Goal: Task Accomplishment & Management: Manage account settings

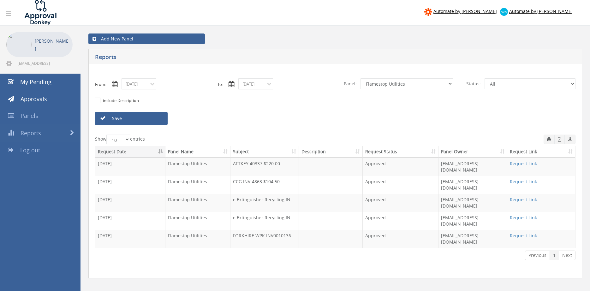
select select "number:9744"
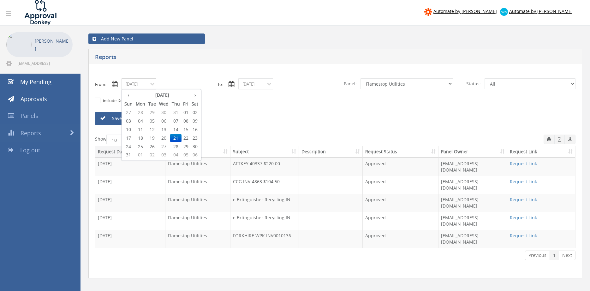
click at [141, 84] on input "[DATE]" at bounding box center [139, 83] width 35 height 11
click at [196, 96] on th "›" at bounding box center [195, 95] width 10 height 9
click at [188, 111] on span "05" at bounding box center [185, 112] width 9 height 8
type input "[DATE]"
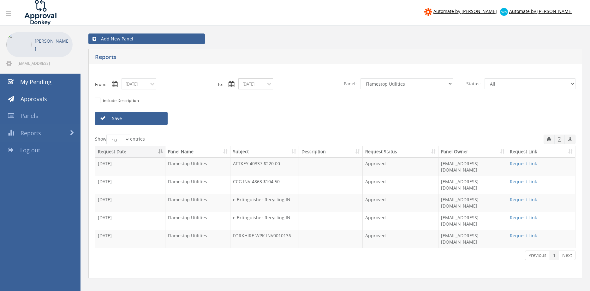
click at [262, 84] on input "[DATE]" at bounding box center [255, 83] width 35 height 11
click at [312, 94] on th "›" at bounding box center [312, 95] width 10 height 9
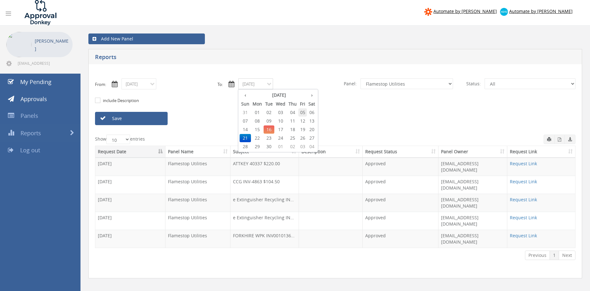
click at [304, 111] on span "05" at bounding box center [302, 112] width 9 height 8
type input "[DATE]"
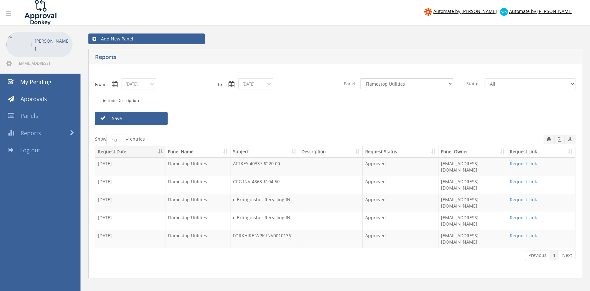
click at [360, 78] on select "All Alarm Credits RG - 3 NZ Utilities Cable and SAI Global NZ Alarms-1 NZ FX Pa…" at bounding box center [406, 83] width 92 height 11
select select "number:9739"
click option "Credit Requests - 2" at bounding box center [0, 0] width 0 height 0
click at [152, 120] on link "Save" at bounding box center [131, 118] width 73 height 13
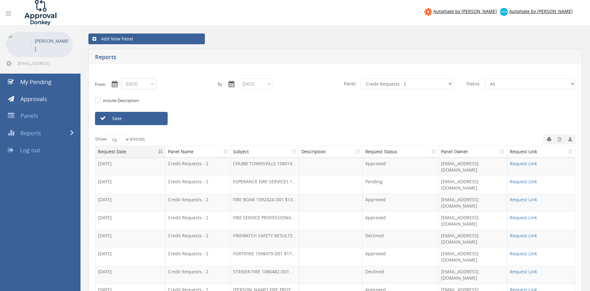
click at [141, 85] on input "[DATE]" at bounding box center [139, 83] width 35 height 11
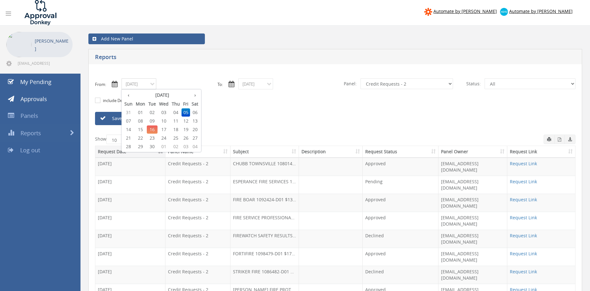
drag, startPoint x: 167, startPoint y: 122, endPoint x: 178, endPoint y: 117, distance: 11.3
click at [167, 122] on span "10" at bounding box center [163, 121] width 13 height 8
type input "[DATE]"
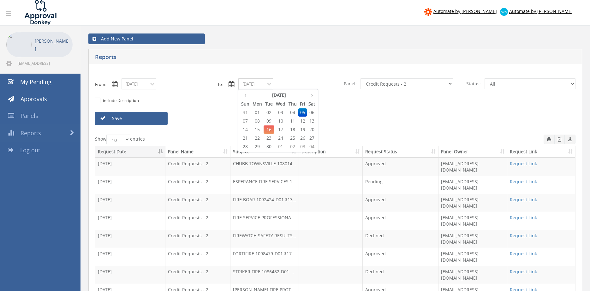
click at [260, 82] on input "[DATE]" at bounding box center [255, 83] width 35 height 11
click at [282, 120] on span "10" at bounding box center [280, 121] width 13 height 8
type input "[DATE]"
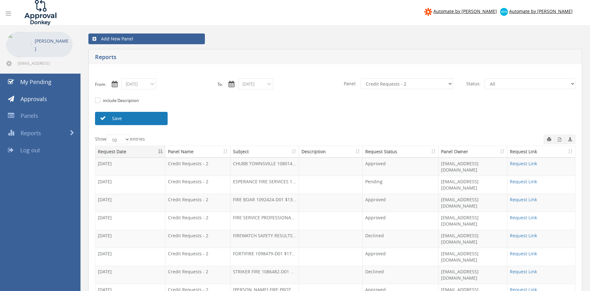
click at [155, 119] on link "Save" at bounding box center [131, 118] width 73 height 13
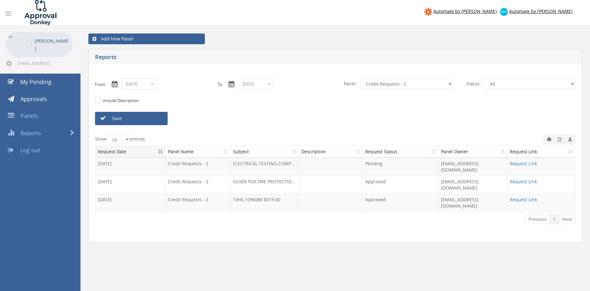
click at [143, 83] on input "[DATE]" at bounding box center [139, 83] width 35 height 11
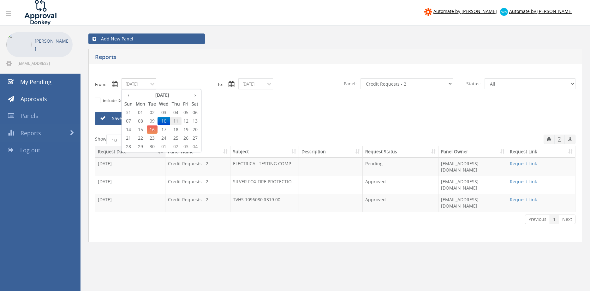
click at [177, 121] on span "11" at bounding box center [175, 121] width 11 height 8
type input "[DATE]"
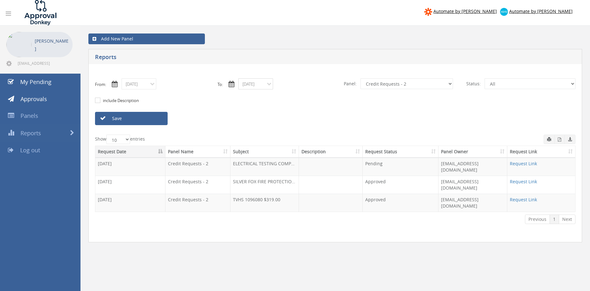
click at [259, 82] on input "[DATE]" at bounding box center [255, 83] width 35 height 11
click at [297, 121] on span "11" at bounding box center [292, 121] width 11 height 8
type input "[DATE]"
click at [157, 120] on link "Save" at bounding box center [131, 118] width 73 height 13
click at [135, 84] on input "[DATE]" at bounding box center [139, 83] width 35 height 11
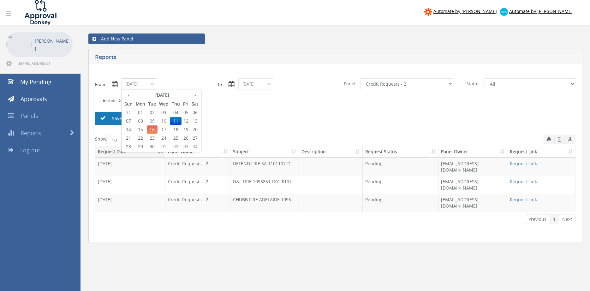
click at [166, 121] on span "10" at bounding box center [163, 121] width 13 height 8
type input "[DATE]"
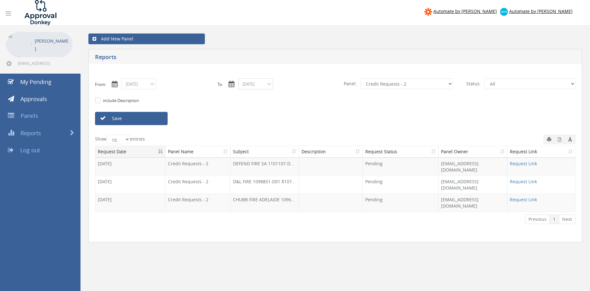
click at [253, 85] on input "[DATE]" at bounding box center [255, 83] width 35 height 11
click at [284, 120] on span "10" at bounding box center [280, 121] width 13 height 8
type input "[DATE]"
click at [360, 78] on select "All Alarm Credits RG - 3 NZ Utilities Cable and SAI Global NZ Alarms-1 NZ FX Pa…" at bounding box center [406, 83] width 92 height 11
select select "number:13144"
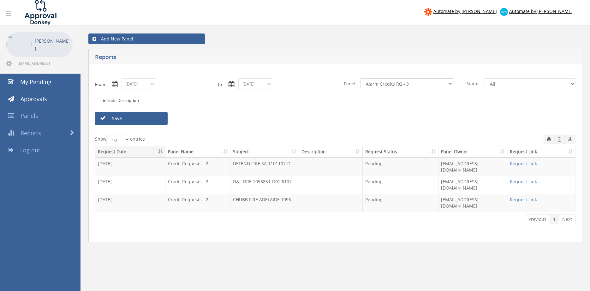
click option "Alarm Credits RG - 3" at bounding box center [0, 0] width 0 height 0
click at [144, 119] on link "Save" at bounding box center [131, 118] width 73 height 13
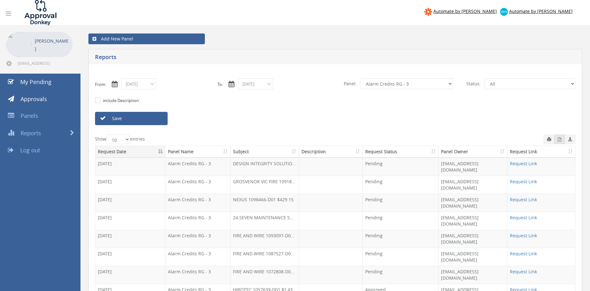
click at [559, 141] on icon "button" at bounding box center [559, 139] width 3 height 4
click at [561, 140] on icon "button" at bounding box center [559, 139] width 3 height 4
click at [138, 85] on input "[DATE]" at bounding box center [139, 83] width 35 height 11
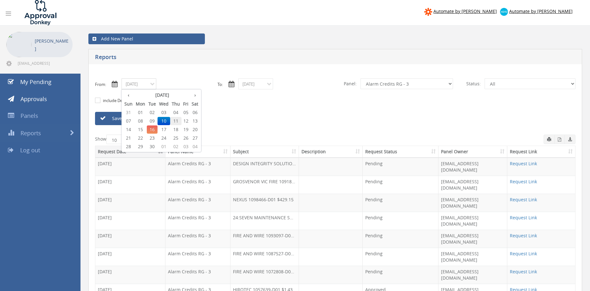
click at [175, 120] on span "11" at bounding box center [175, 121] width 11 height 8
type input "[DATE]"
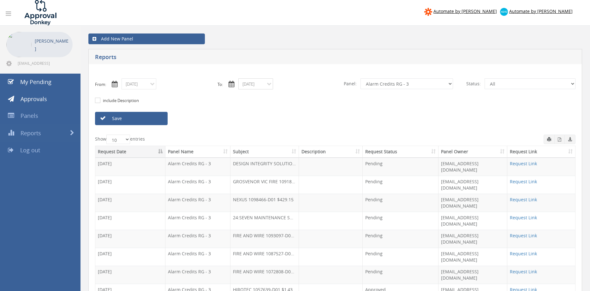
click at [247, 83] on input "[DATE]" at bounding box center [255, 83] width 35 height 11
click at [295, 120] on span "11" at bounding box center [292, 121] width 11 height 8
type input "[DATE]"
click at [158, 120] on link "Save" at bounding box center [131, 118] width 73 height 13
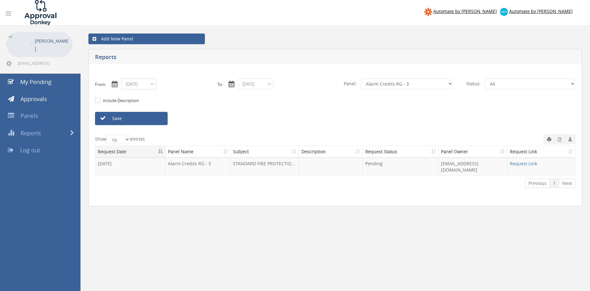
click at [140, 86] on input "[DATE]" at bounding box center [139, 83] width 35 height 11
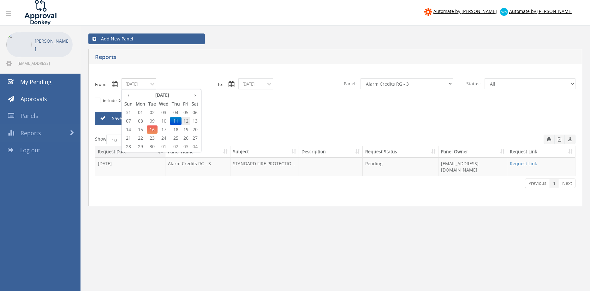
click at [188, 120] on span "12" at bounding box center [185, 121] width 9 height 8
type input "[DATE]"
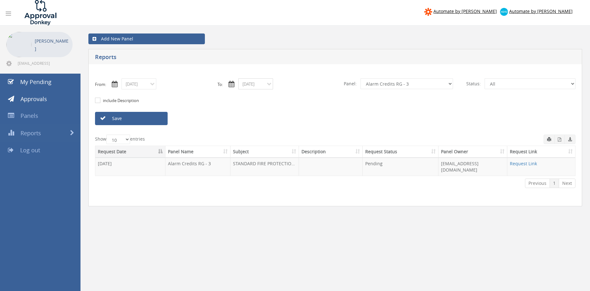
click at [262, 88] on input "[DATE]" at bounding box center [255, 83] width 35 height 11
drag, startPoint x: 306, startPoint y: 122, endPoint x: 276, endPoint y: 121, distance: 29.0
click at [305, 121] on span "12" at bounding box center [302, 121] width 9 height 8
type input "[DATE]"
click at [157, 119] on link "Save" at bounding box center [131, 118] width 73 height 13
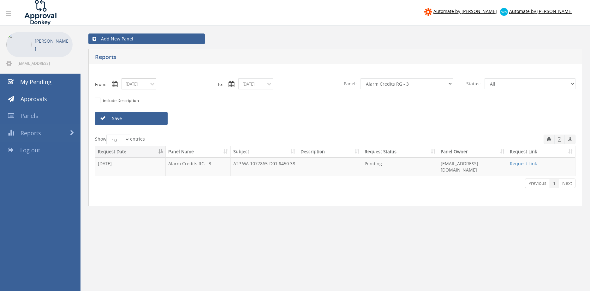
click at [143, 87] on input "[DATE]" at bounding box center [139, 83] width 35 height 11
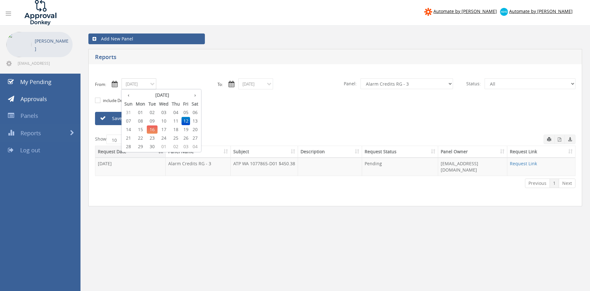
click at [140, 129] on span "15" at bounding box center [140, 129] width 13 height 8
type input "[DATE]"
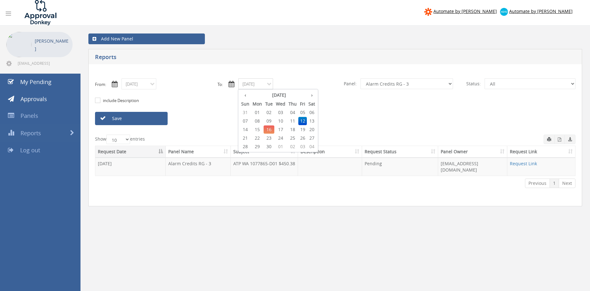
click at [256, 84] on input "[DATE]" at bounding box center [255, 83] width 35 height 11
click at [260, 131] on span "15" at bounding box center [257, 129] width 13 height 8
type input "[DATE]"
click at [360, 78] on select "All Alarm Credits RG - 3 NZ Utilities Cable and SAI Global NZ Alarms-1 NZ FX Pa…" at bounding box center [406, 83] width 92 height 11
select select "number:9742"
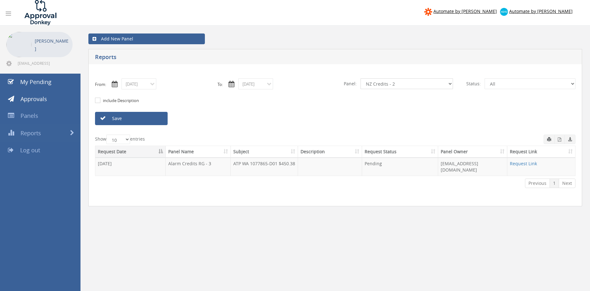
click option "NZ Credits - 2" at bounding box center [0, 0] width 0 height 0
drag, startPoint x: 122, startPoint y: 117, endPoint x: 149, endPoint y: 116, distance: 27.5
click at [122, 118] on link "Save" at bounding box center [131, 118] width 73 height 13
